Goal: Navigation & Orientation: Find specific page/section

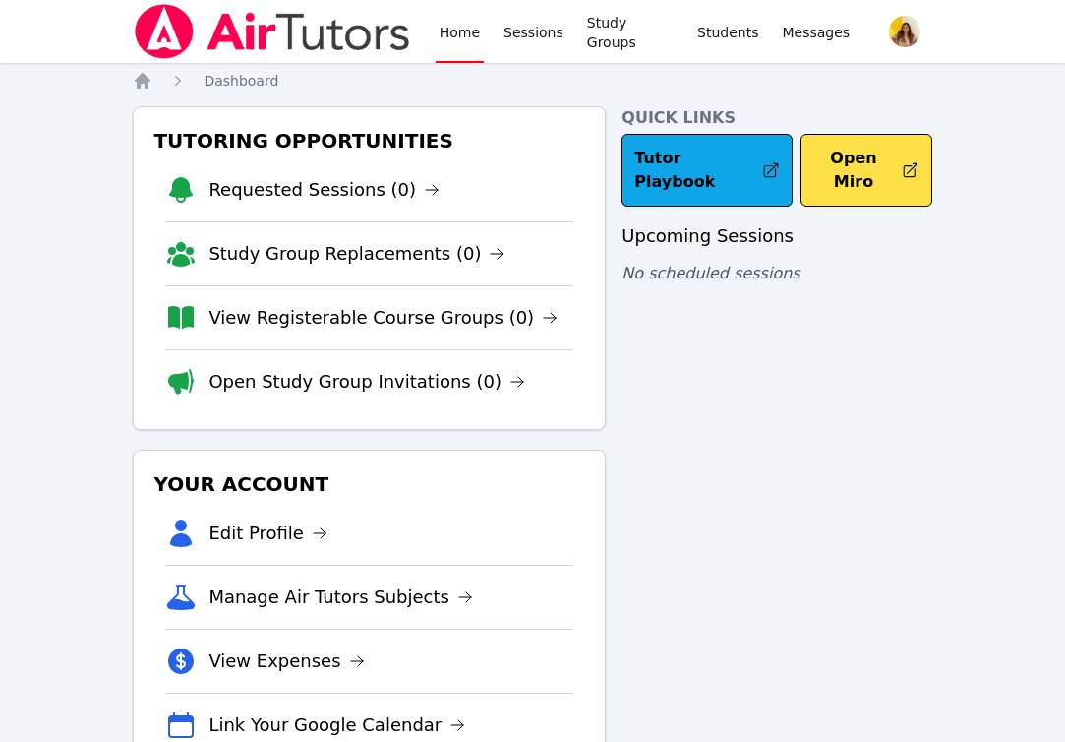
click at [250, 25] on img at bounding box center [272, 31] width 278 height 55
click at [449, 34] on link "Home" at bounding box center [460, 31] width 48 height 63
click at [281, 45] on img at bounding box center [272, 31] width 278 height 55
click at [227, 43] on img at bounding box center [272, 31] width 278 height 55
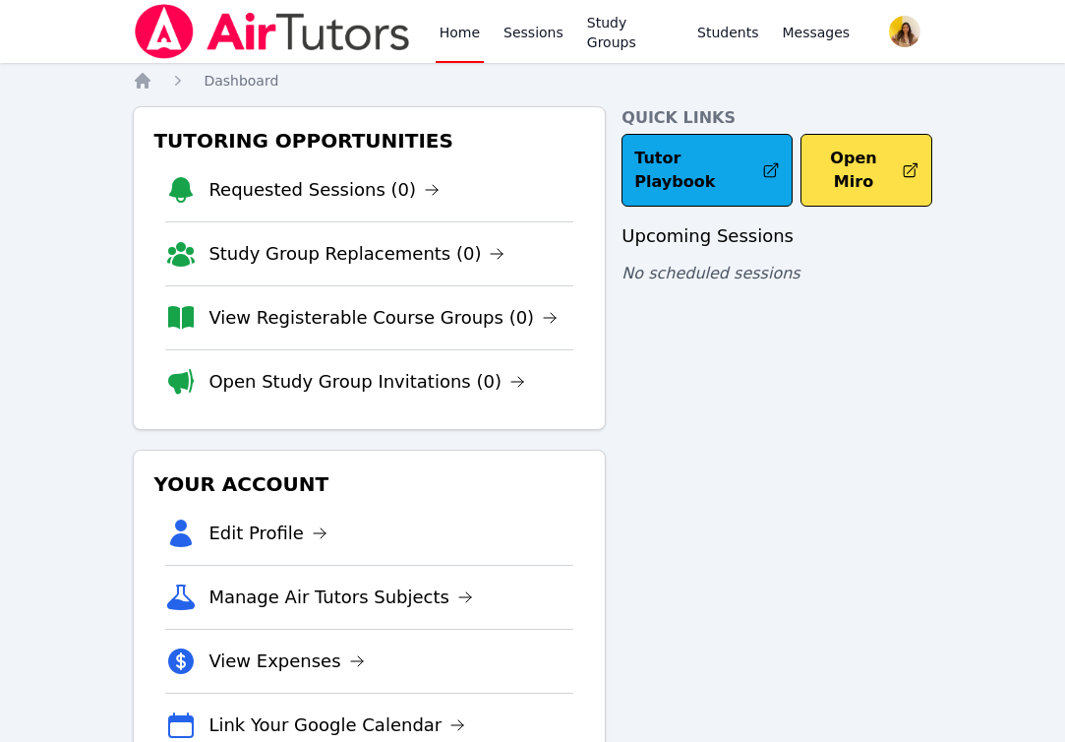
click at [431, 30] on div "Home Sessions Study Groups Students Messages" at bounding box center [493, 31] width 721 height 63
click at [466, 47] on link "Home" at bounding box center [460, 31] width 48 height 63
click at [458, 30] on link "Home" at bounding box center [460, 31] width 48 height 63
click at [538, 46] on link "Sessions" at bounding box center [534, 31] width 68 height 63
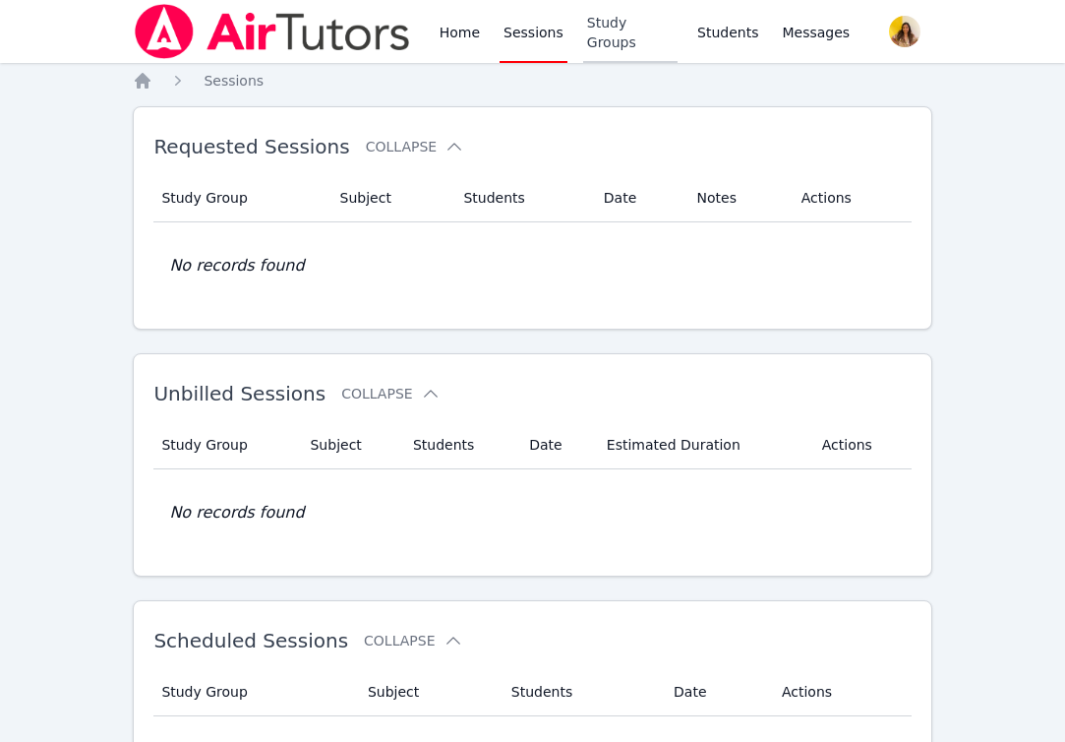
click at [625, 21] on link "Study Groups" at bounding box center [630, 31] width 94 height 63
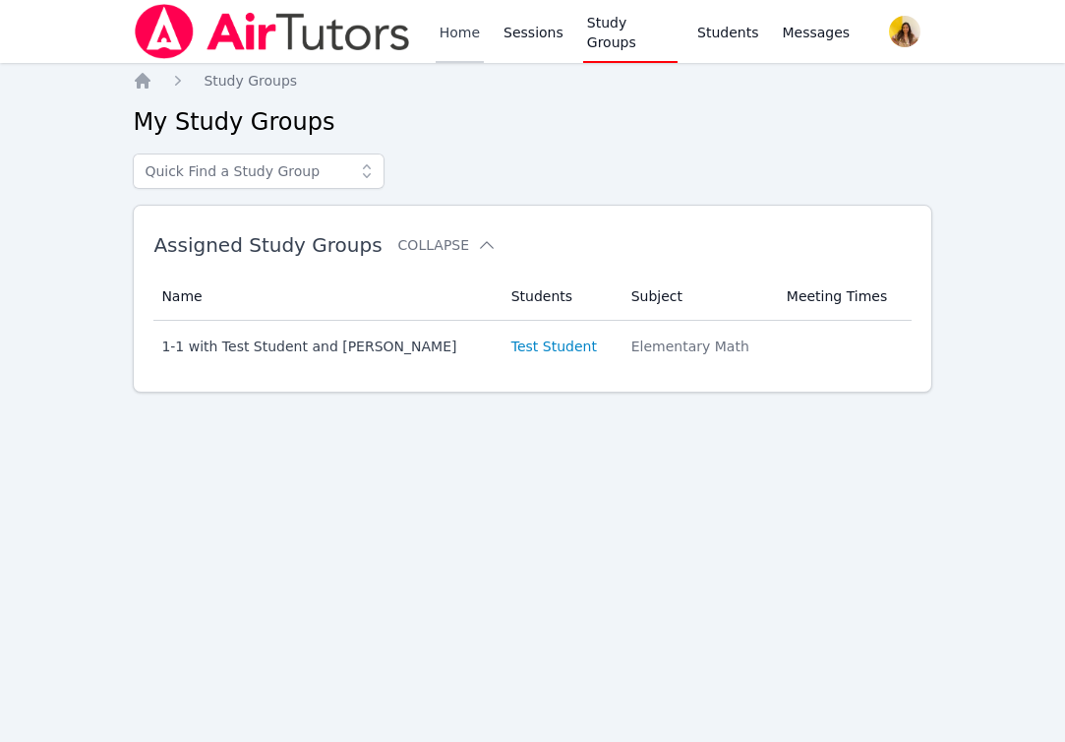
click at [443, 30] on link "Home" at bounding box center [460, 31] width 48 height 63
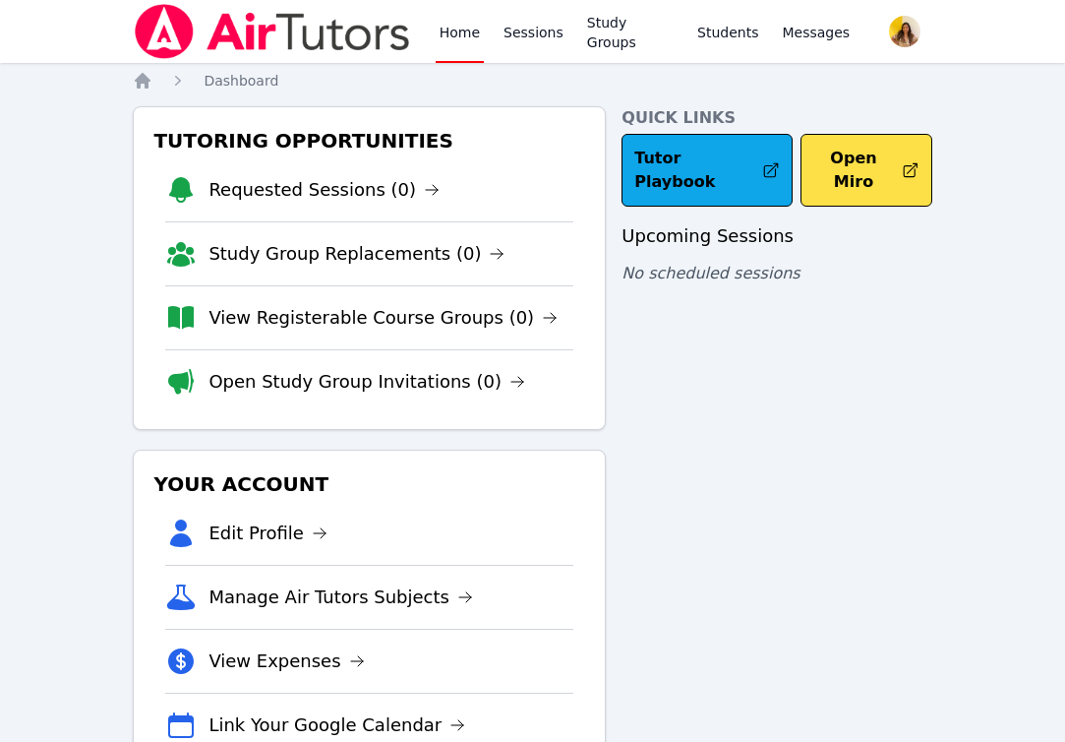
click at [443, 30] on link "Home" at bounding box center [460, 31] width 48 height 63
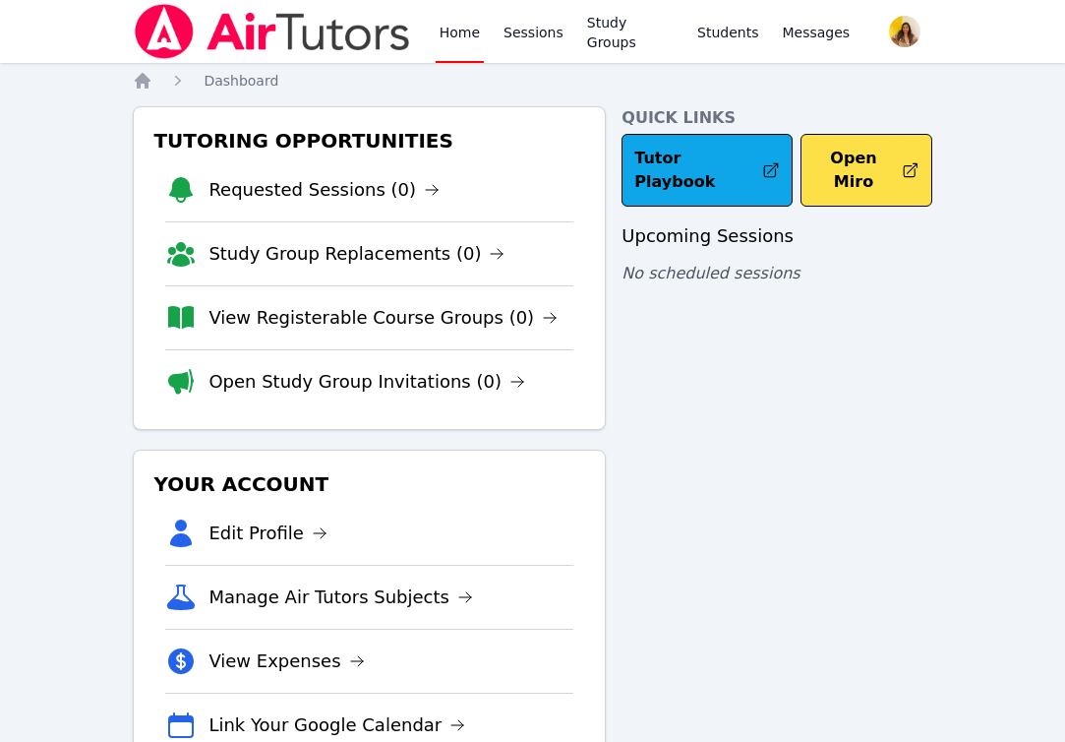
click at [443, 30] on link "Home" at bounding box center [460, 31] width 48 height 63
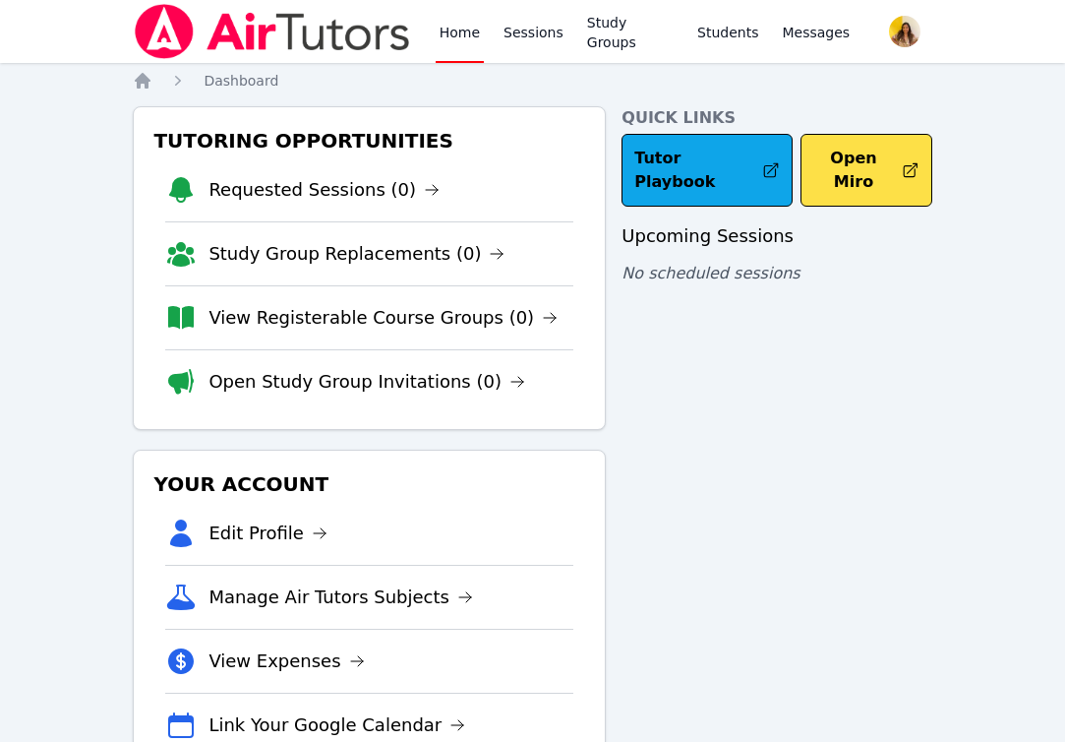
click at [443, 30] on link "Home" at bounding box center [460, 31] width 48 height 63
click at [421, 28] on div "Home Sessions Study Groups Students Messages" at bounding box center [493, 31] width 721 height 63
click at [473, 30] on link "Home" at bounding box center [460, 31] width 48 height 63
click at [462, 38] on link "Home" at bounding box center [460, 31] width 48 height 63
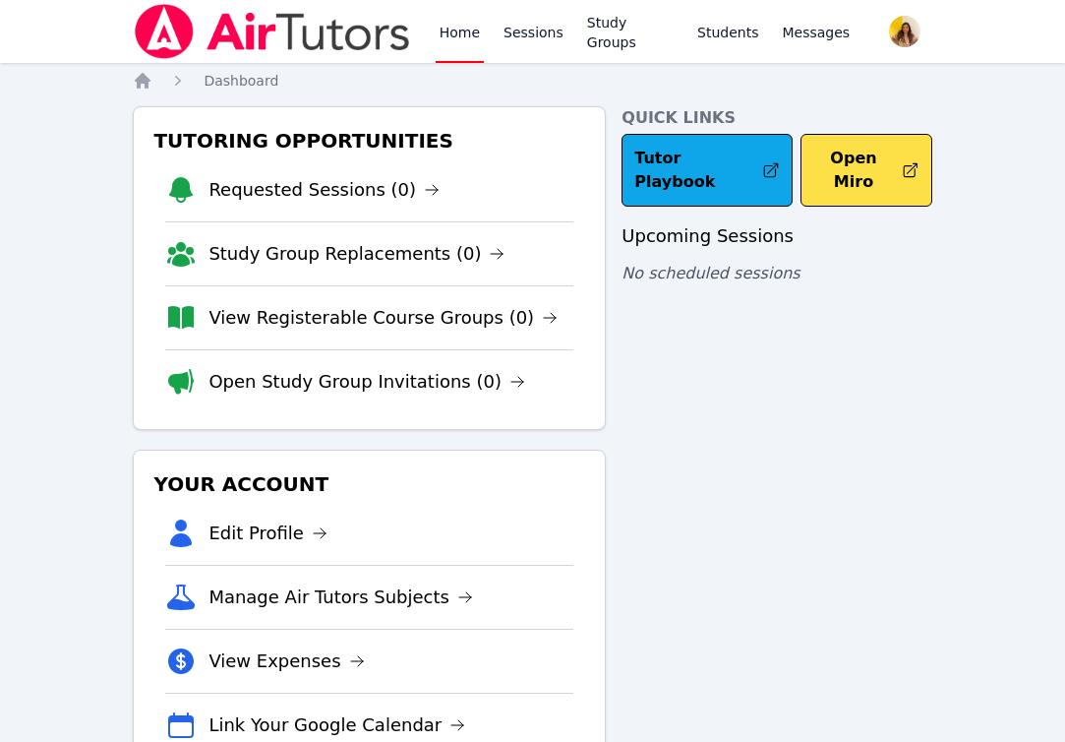
click at [462, 38] on link "Home" at bounding box center [460, 31] width 48 height 63
click at [525, 37] on link "Sessions" at bounding box center [534, 31] width 68 height 63
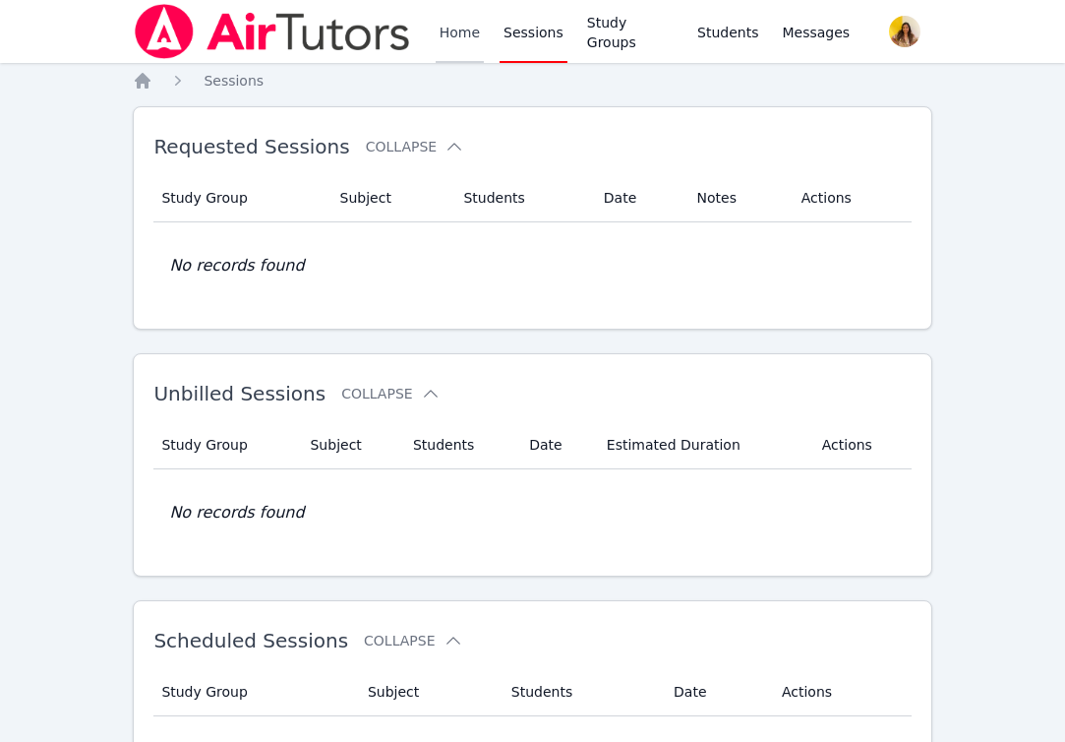
click at [445, 37] on link "Home" at bounding box center [460, 31] width 48 height 63
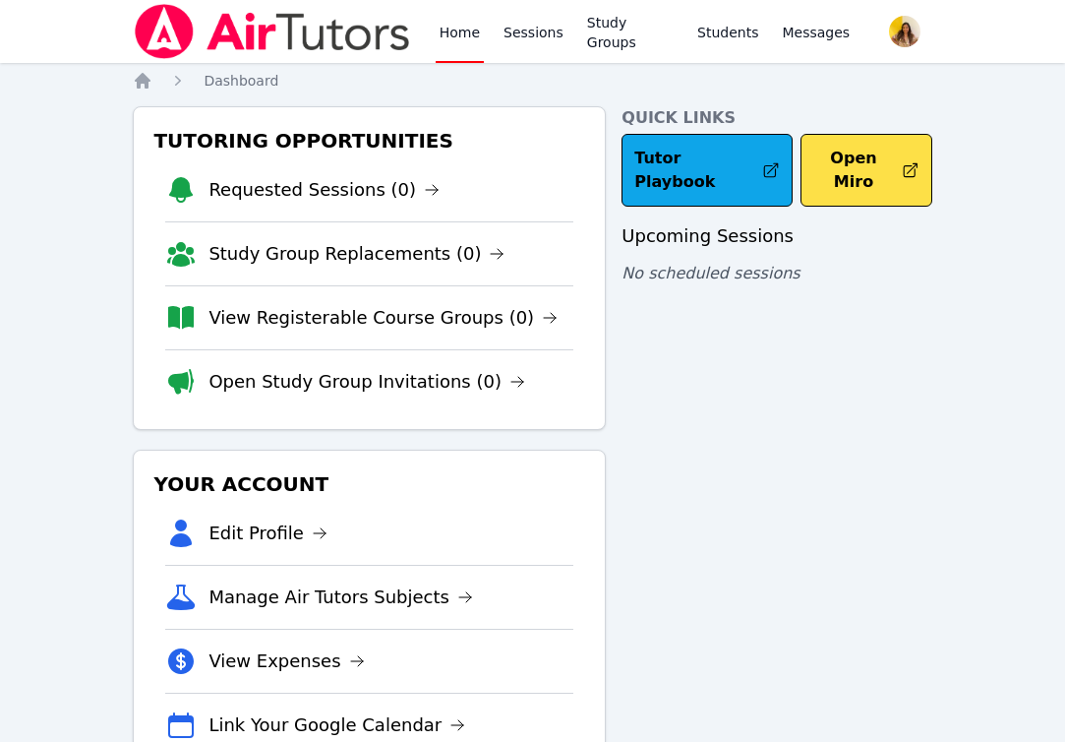
click at [445, 37] on link "Home" at bounding box center [460, 31] width 48 height 63
click at [329, 39] on img at bounding box center [272, 31] width 278 height 55
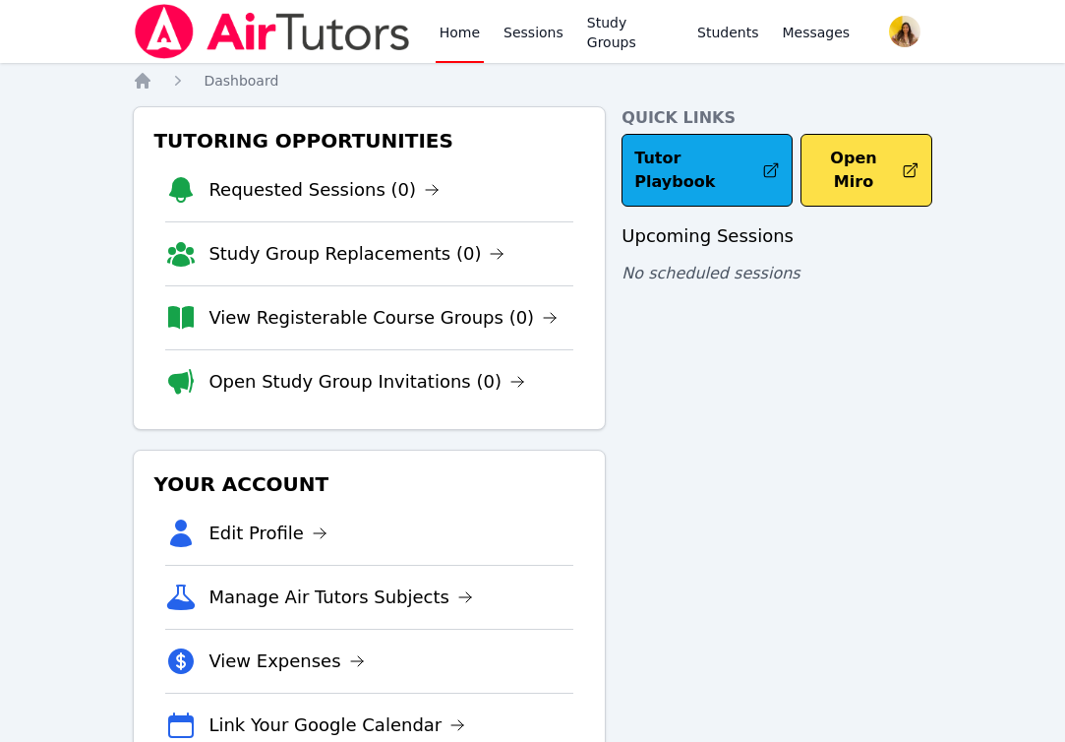
click at [238, 31] on img at bounding box center [272, 31] width 278 height 55
click at [175, 32] on img at bounding box center [272, 31] width 278 height 55
